Goal: Transaction & Acquisition: Register for event/course

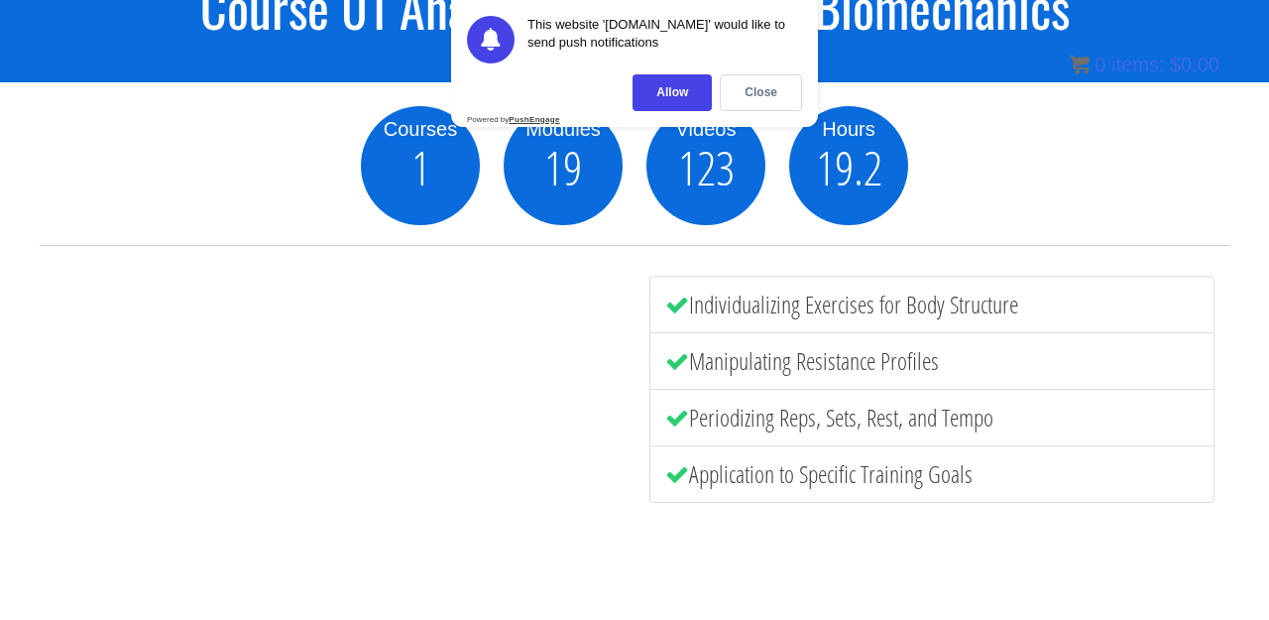
scroll to position [199, 0]
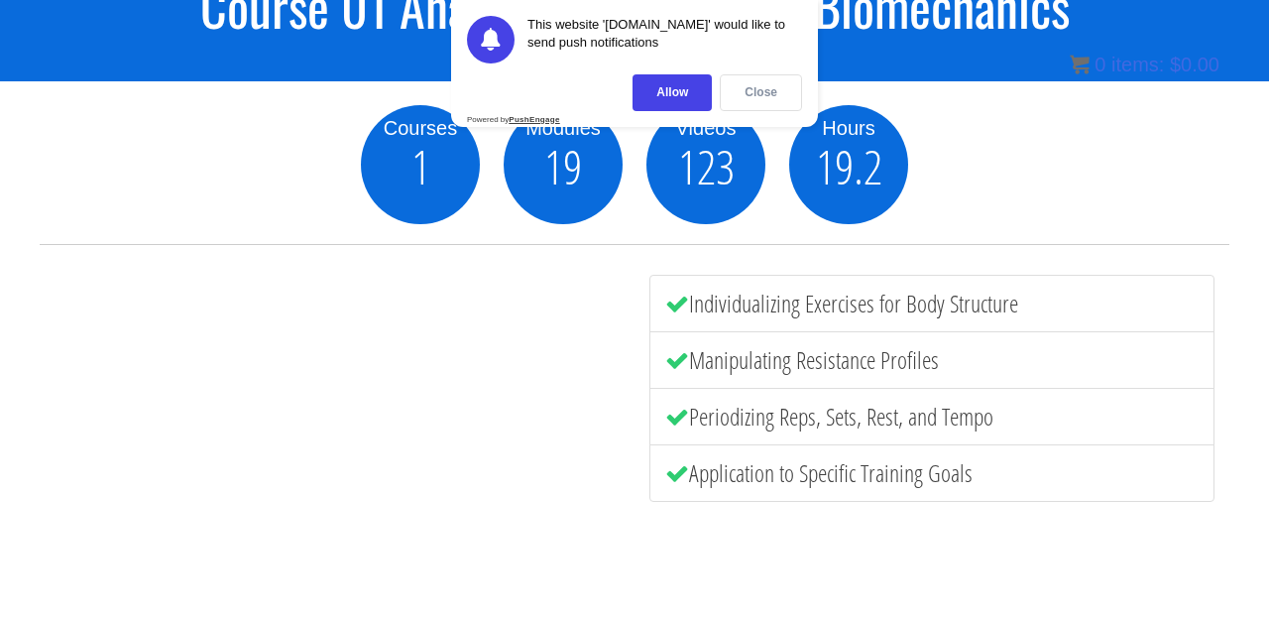
click at [739, 92] on div "Close" at bounding box center [761, 92] width 82 height 37
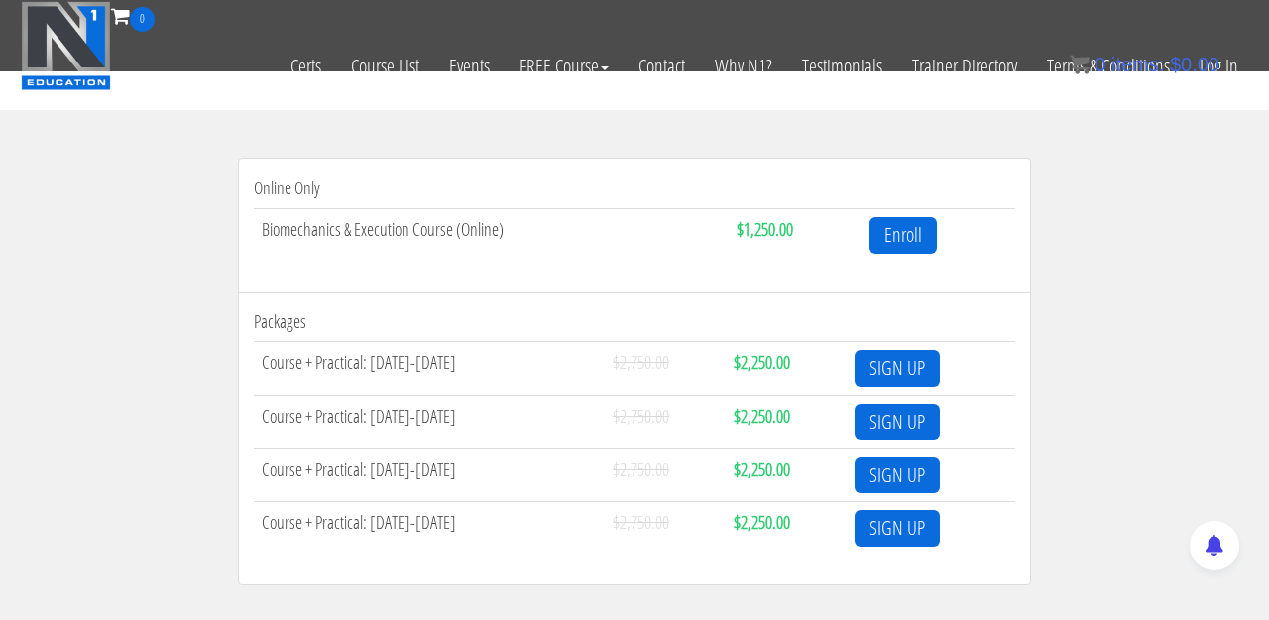
scroll to position [627, 0]
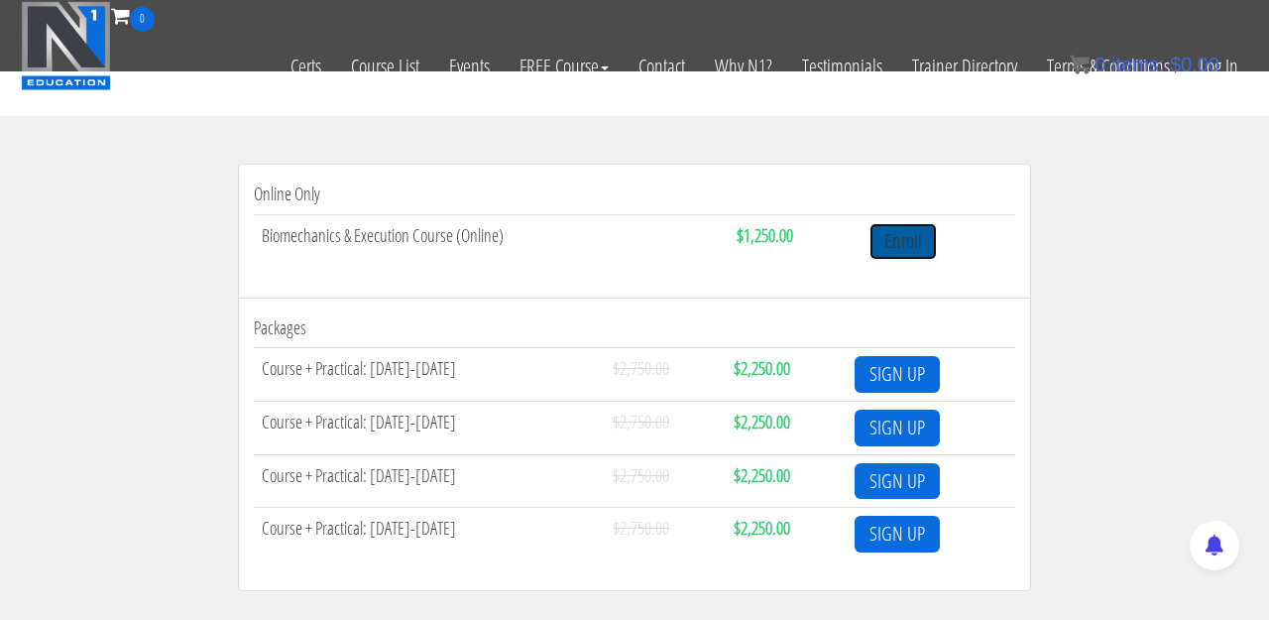
click at [900, 246] on link "Enroll" at bounding box center [902, 241] width 67 height 37
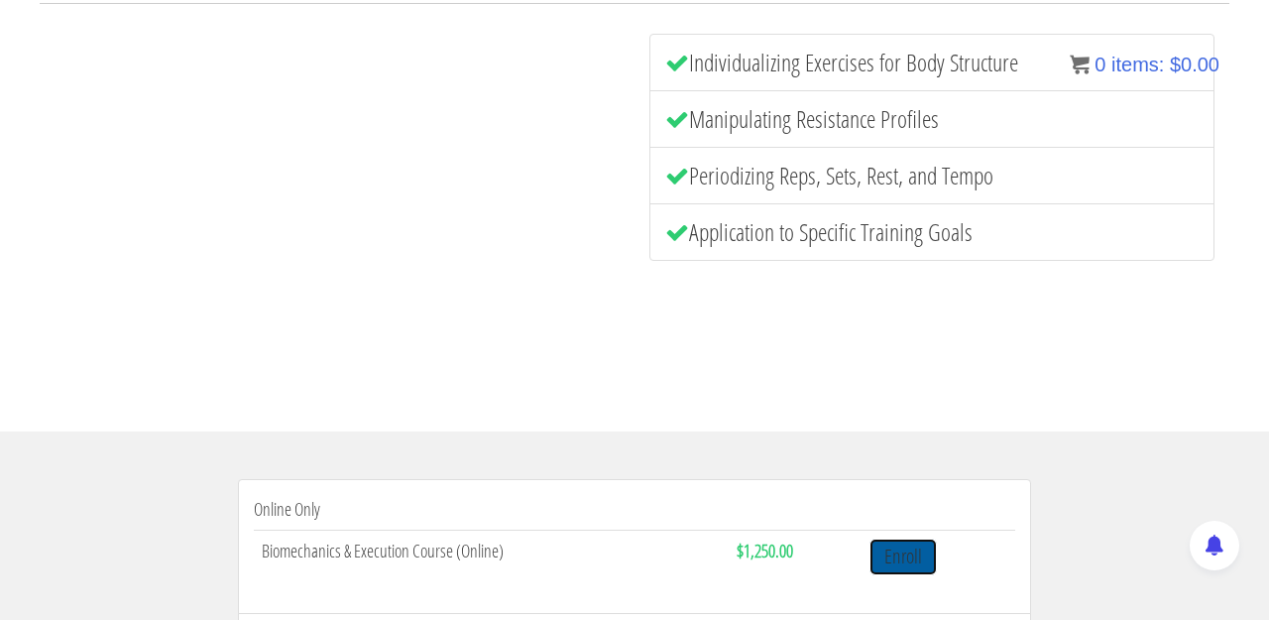
scroll to position [0, 0]
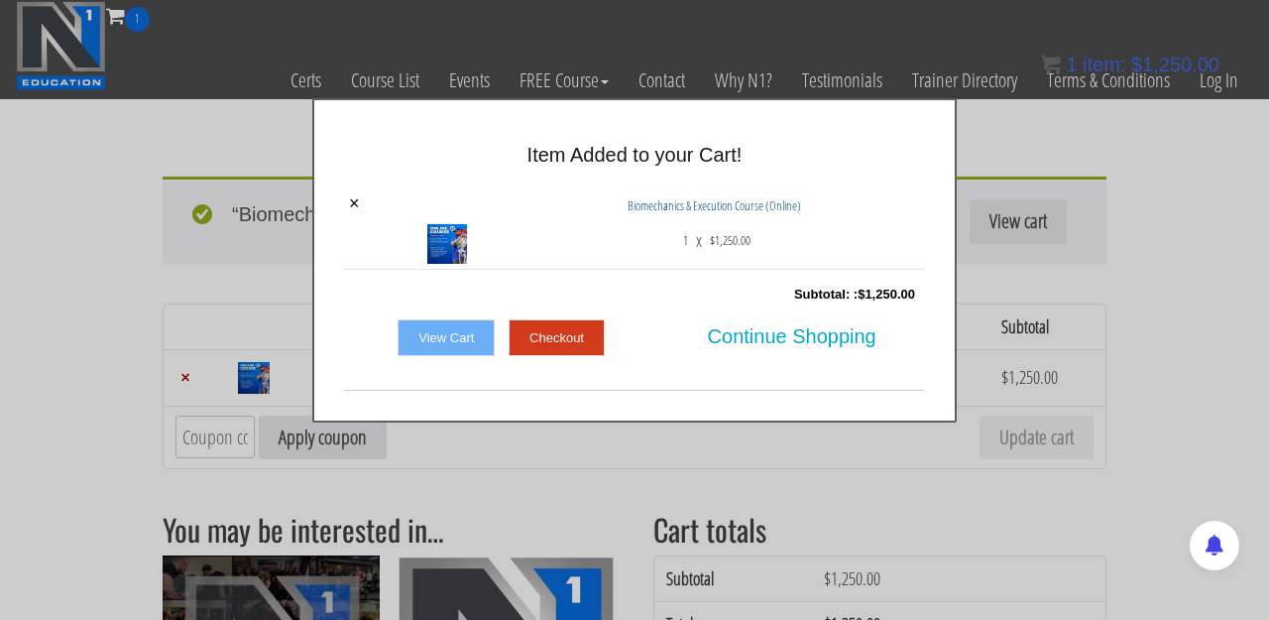
click at [1118, 490] on div at bounding box center [634, 310] width 1269 height 620
